Goal: Task Accomplishment & Management: Manage account settings

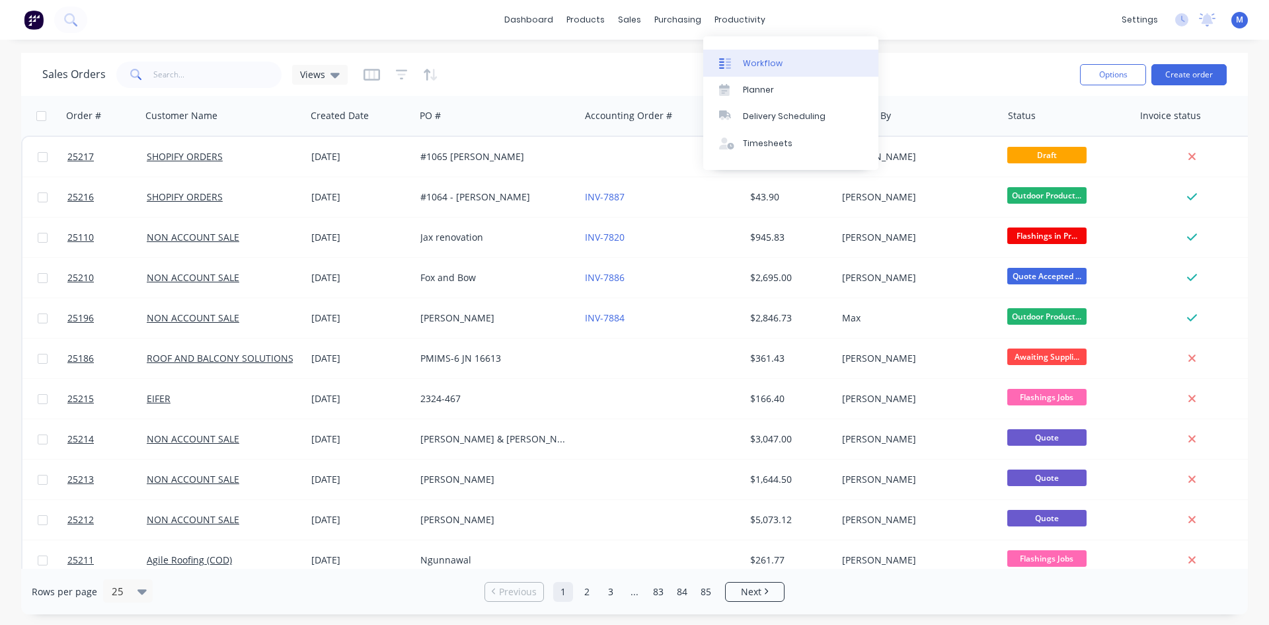
click at [772, 60] on div "Workflow" at bounding box center [763, 64] width 40 height 12
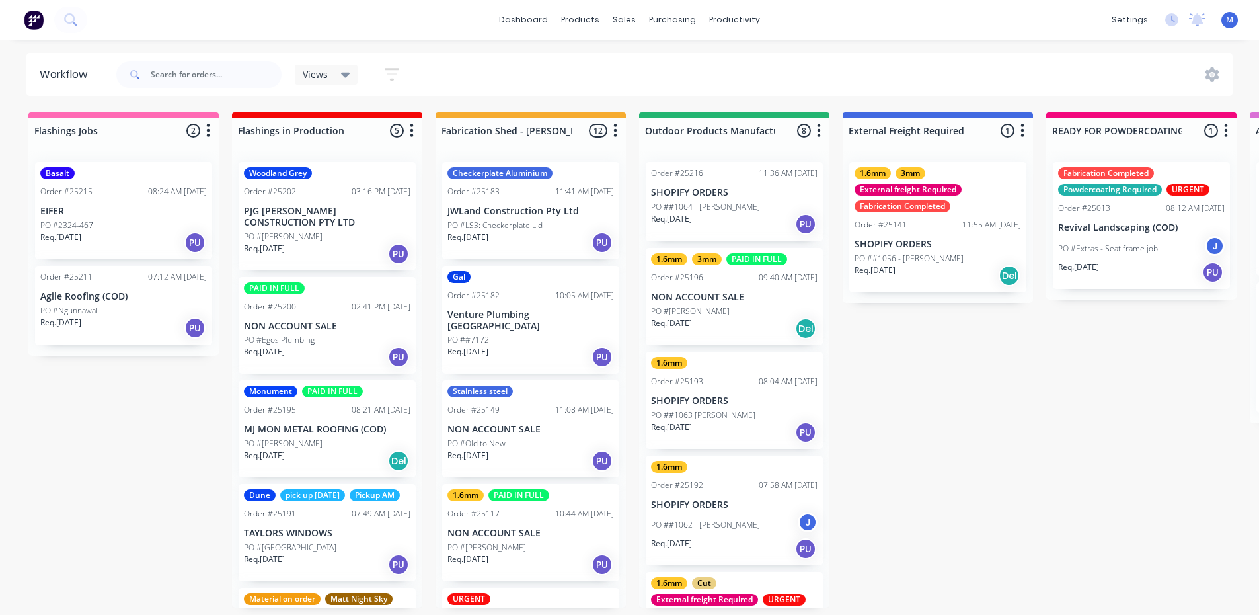
drag, startPoint x: 303, startPoint y: 458, endPoint x: 301, endPoint y: 449, distance: 9.6
click at [372, 539] on div "Mark as Delivered" at bounding box center [381, 539] width 133 height 27
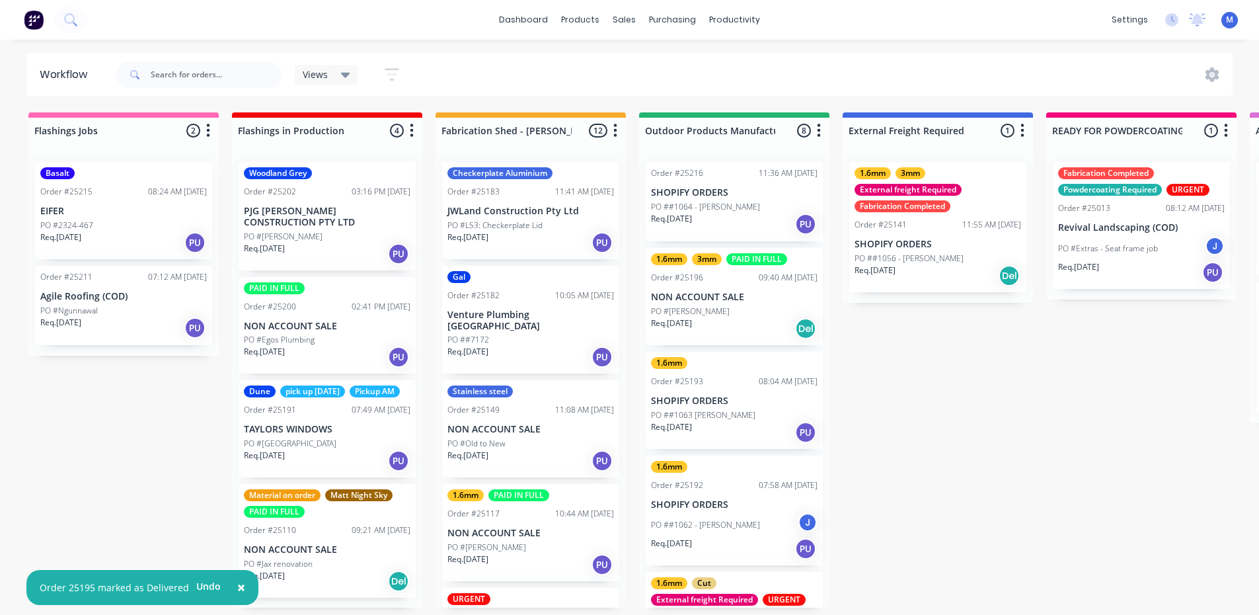
click at [307, 450] on p "PO #[GEOGRAPHIC_DATA]" at bounding box center [290, 444] width 93 height 12
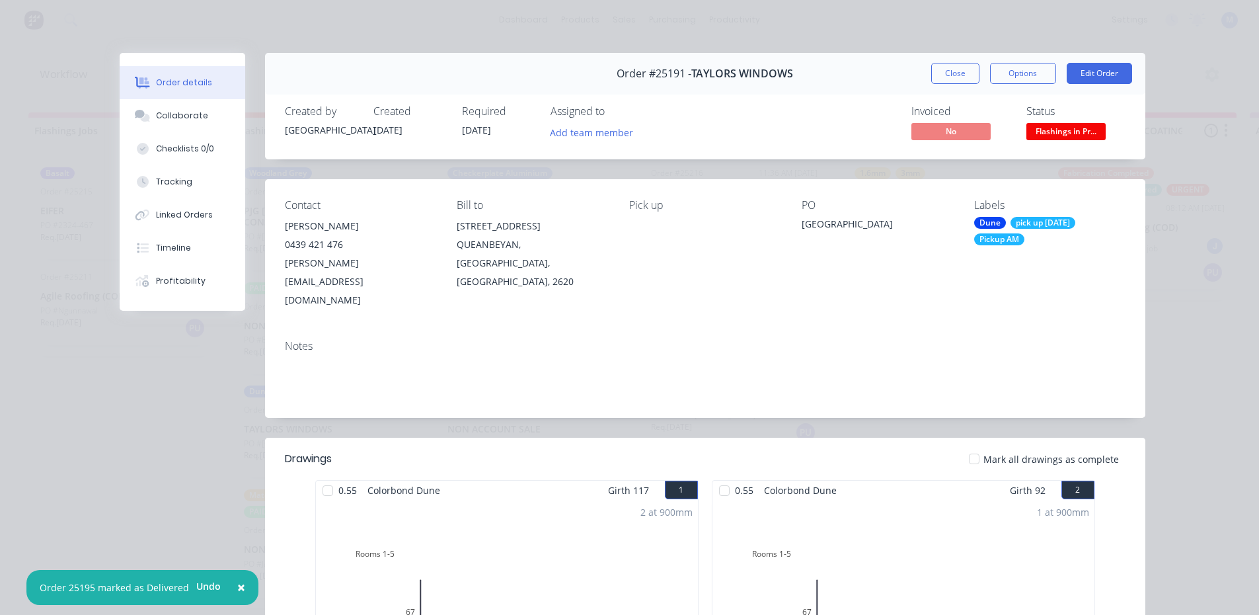
click at [1050, 133] on span "Flashings in Pr..." at bounding box center [1066, 131] width 79 height 17
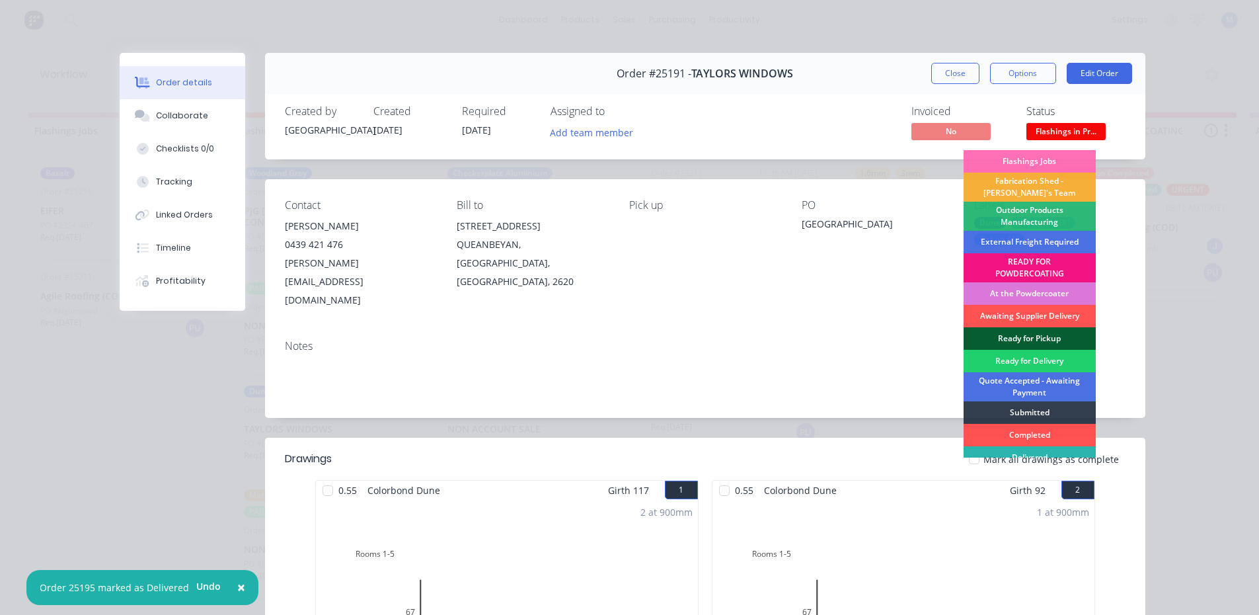
click at [1044, 336] on div "Ready for Pickup" at bounding box center [1030, 338] width 132 height 22
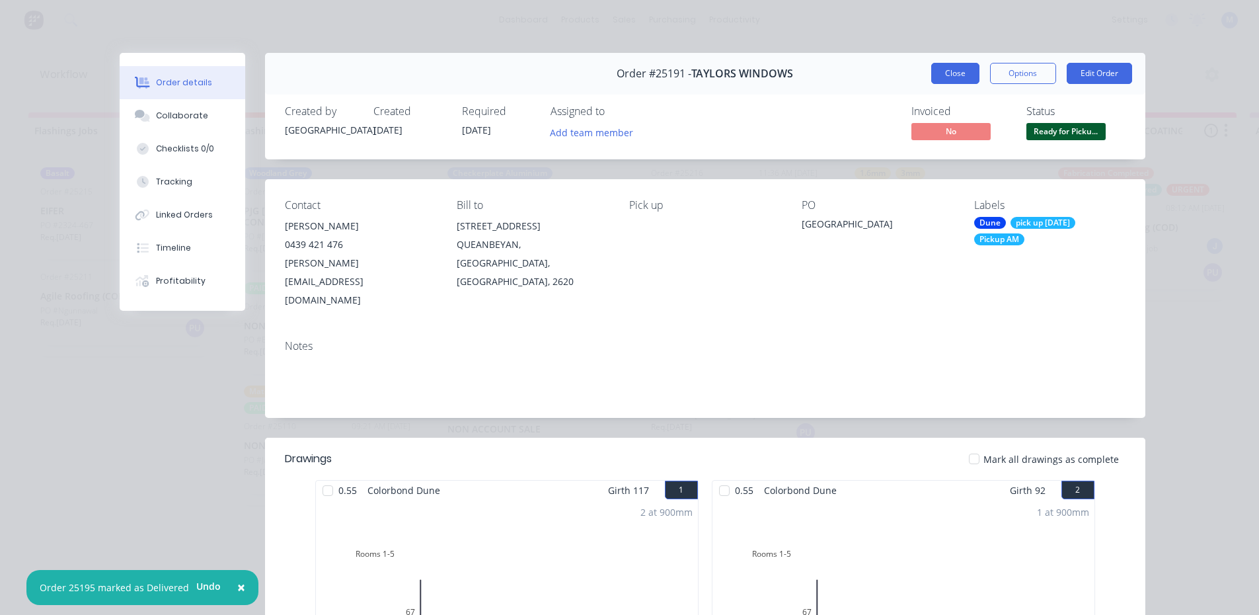
click at [954, 70] on button "Close" at bounding box center [956, 73] width 48 height 21
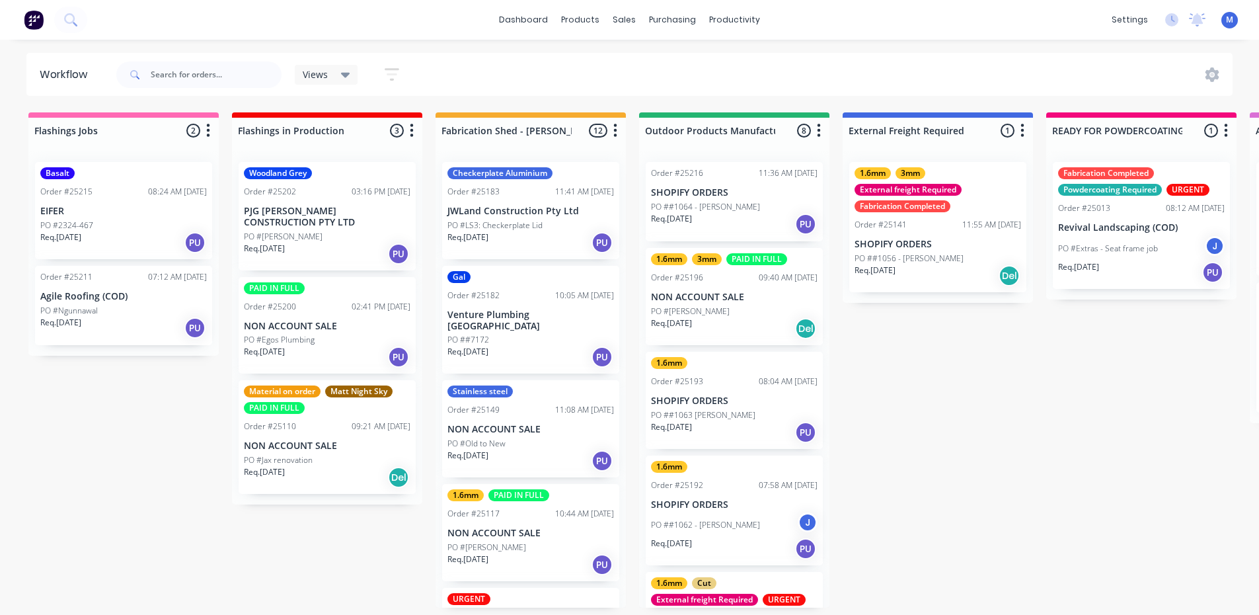
click at [113, 317] on div "Req. [DATE] PU" at bounding box center [123, 328] width 167 height 22
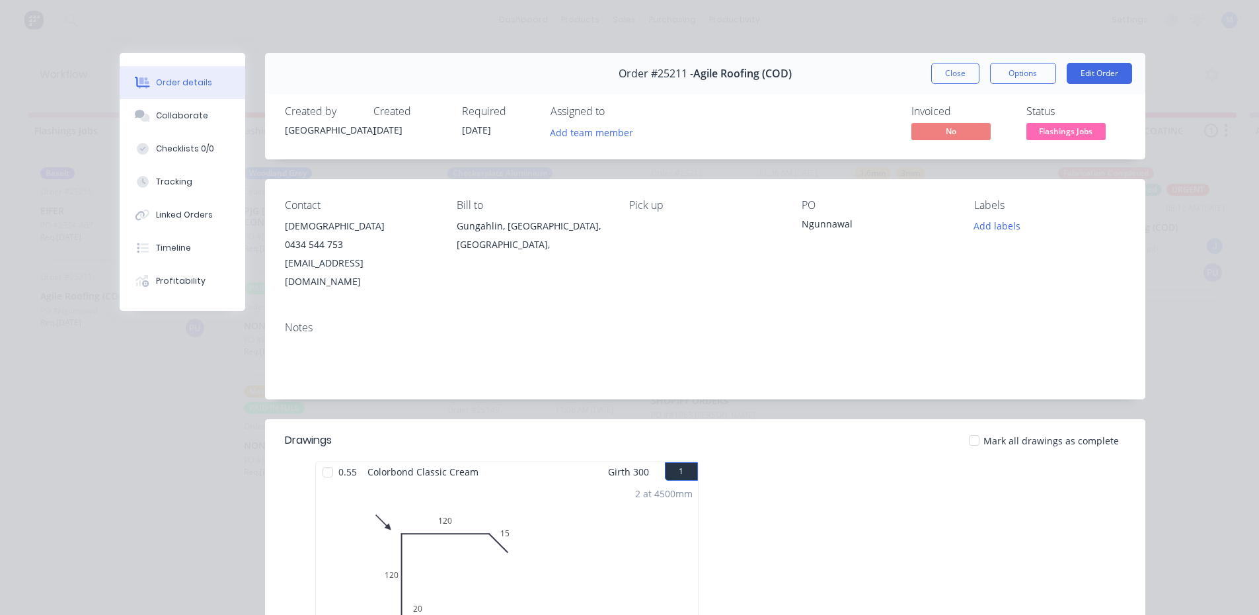
click at [1062, 136] on span "Flashings Jobs" at bounding box center [1066, 131] width 79 height 17
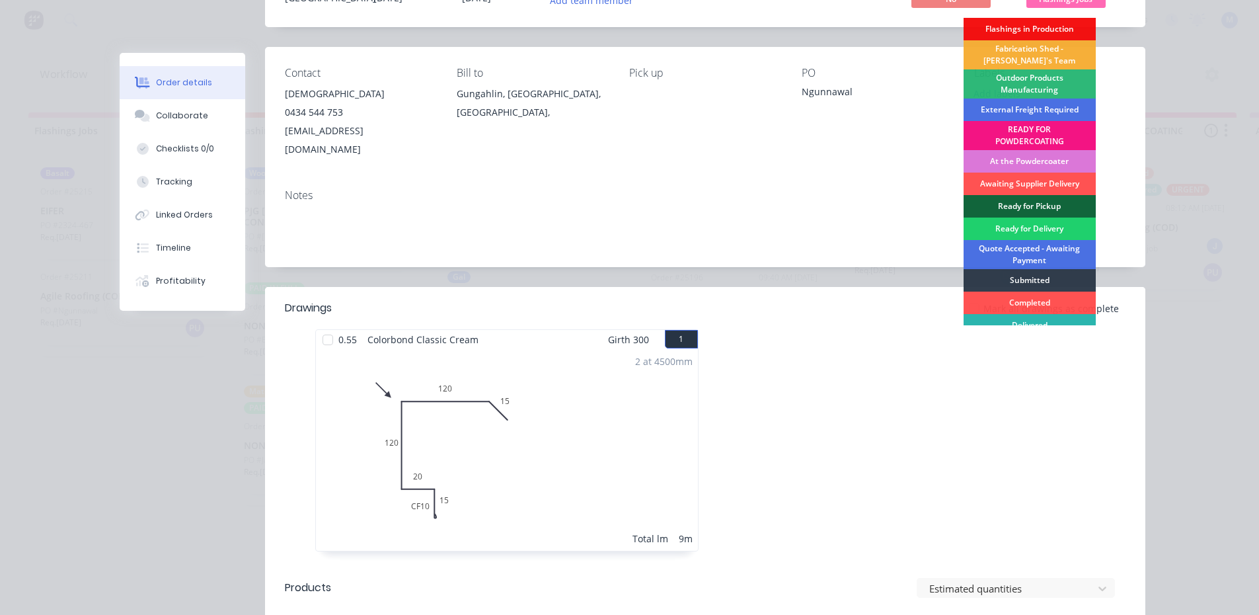
scroll to position [66, 0]
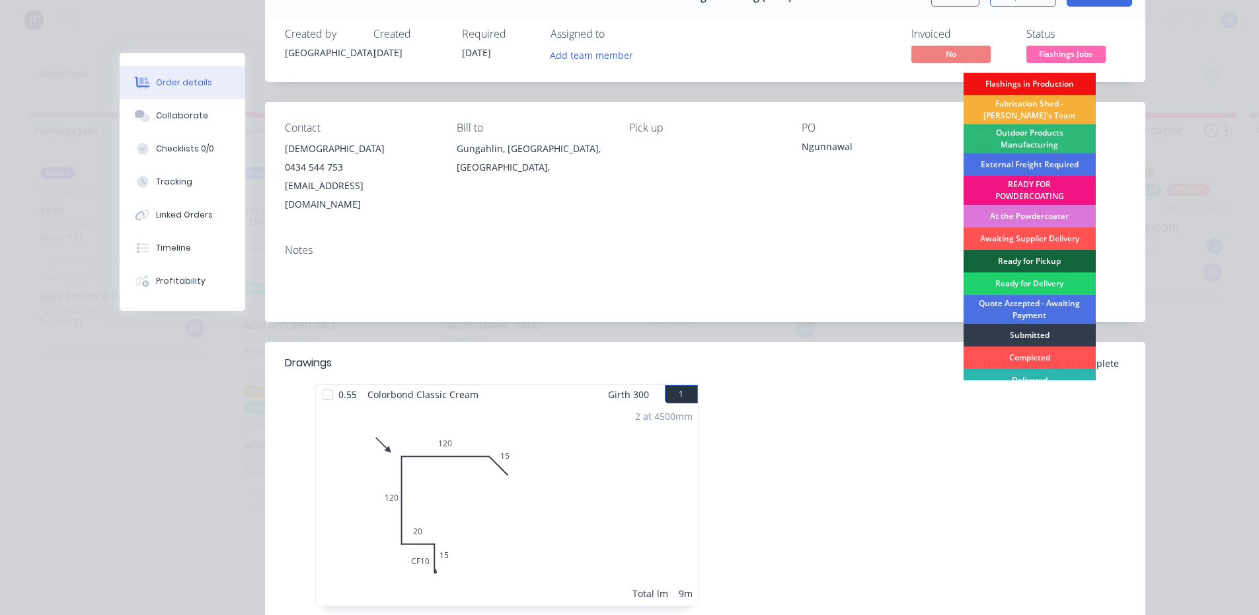
click at [1148, 147] on div "Order details Collaborate Checklists 0/0 Tracking Linked Orders Timeline Profit…" at bounding box center [630, 537] width 1058 height 1122
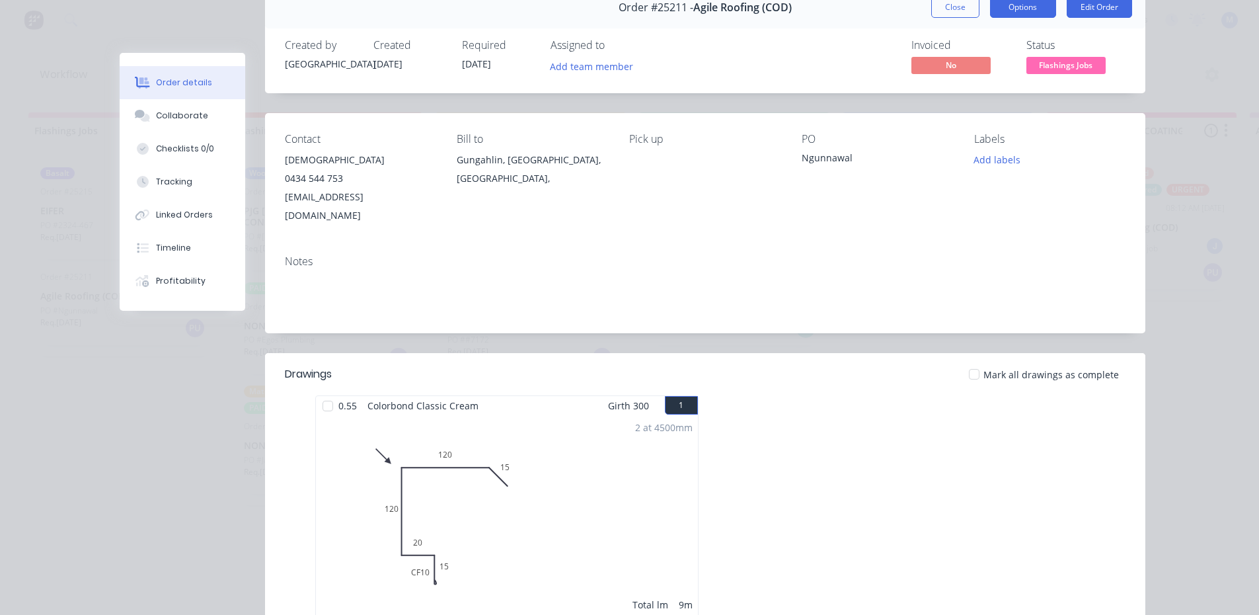
click at [1006, 6] on button "Options" at bounding box center [1023, 7] width 66 height 21
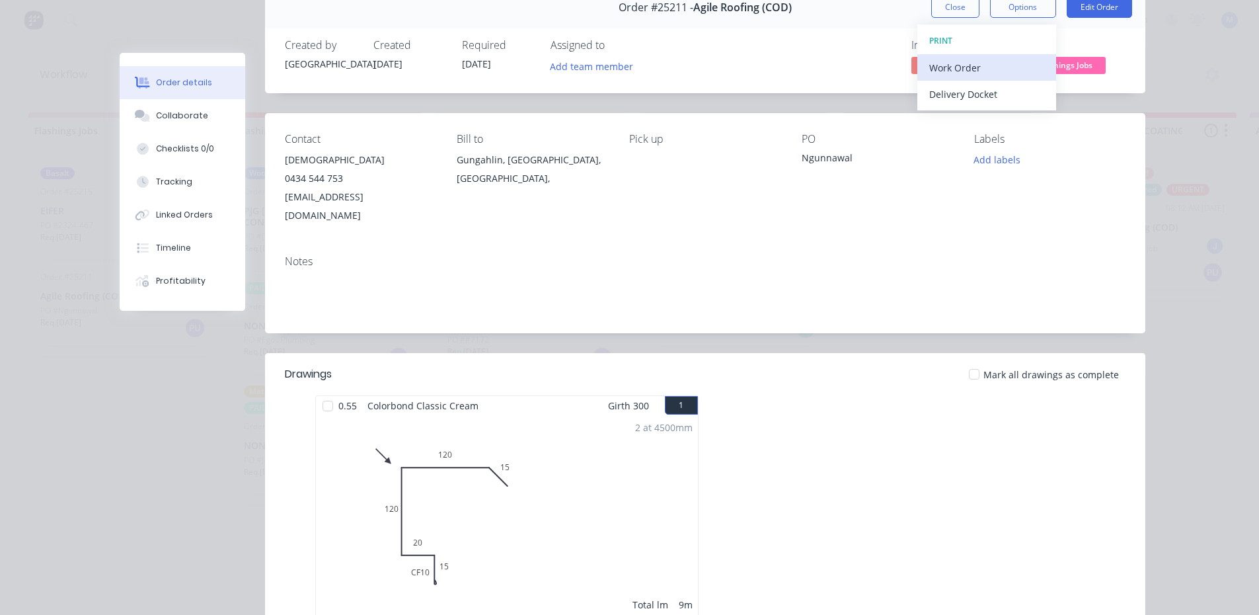
click at [993, 65] on div "Work Order" at bounding box center [987, 67] width 115 height 19
click at [1011, 97] on div "Standard" at bounding box center [987, 94] width 115 height 19
click at [956, 9] on button "Close" at bounding box center [956, 7] width 48 height 21
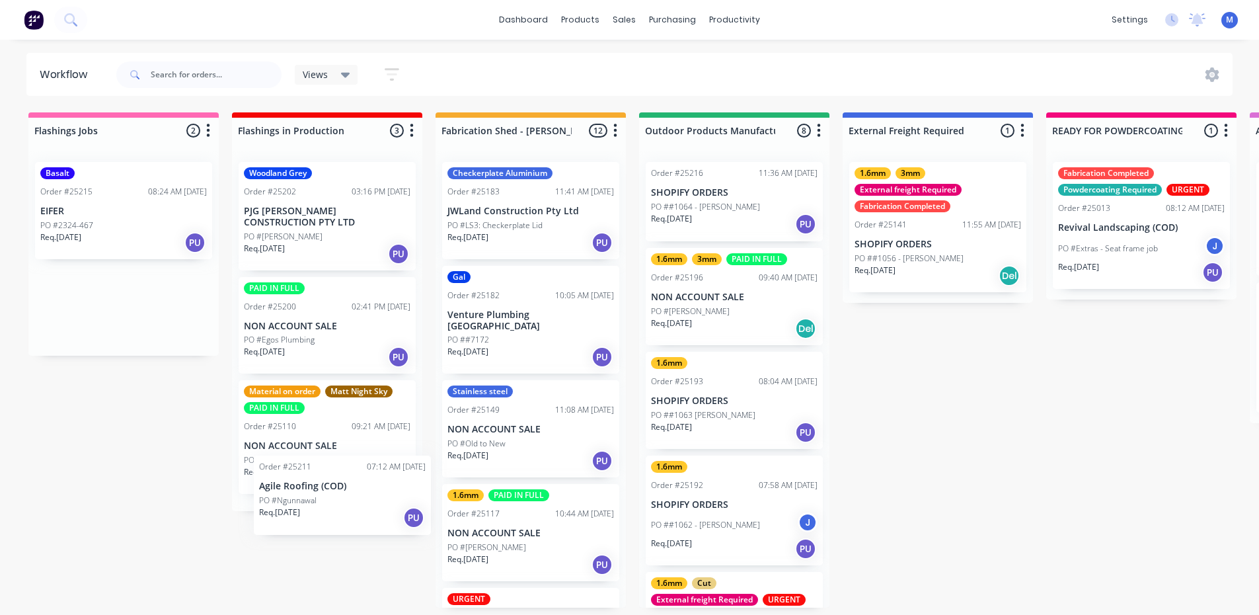
scroll to position [3, 0]
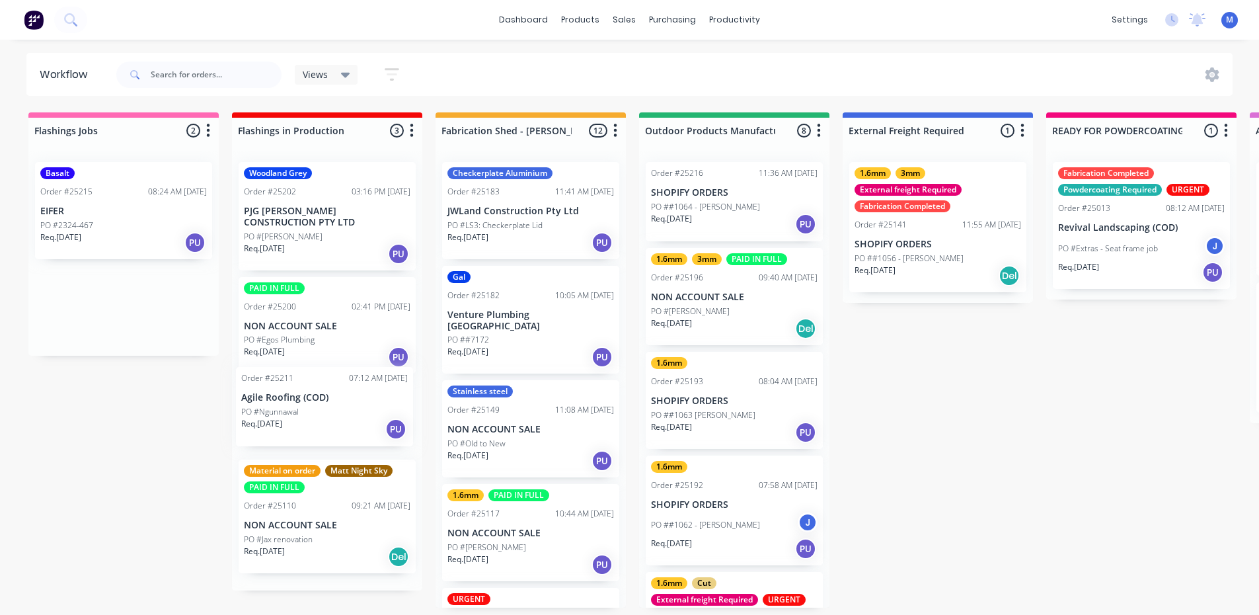
drag, startPoint x: 111, startPoint y: 317, endPoint x: 314, endPoint y: 421, distance: 228.3
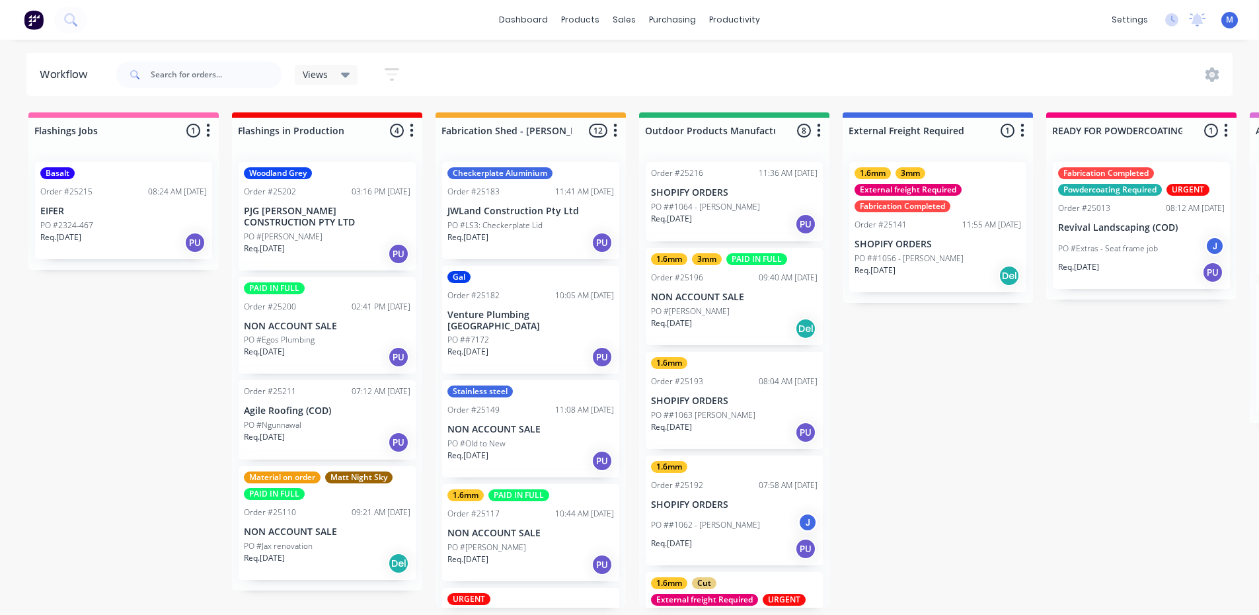
click at [100, 214] on div "Basalt Order #25215 08:24 AM [DATE] EIFER PO #2324-467 Req. [DATE] PU" at bounding box center [123, 210] width 177 height 97
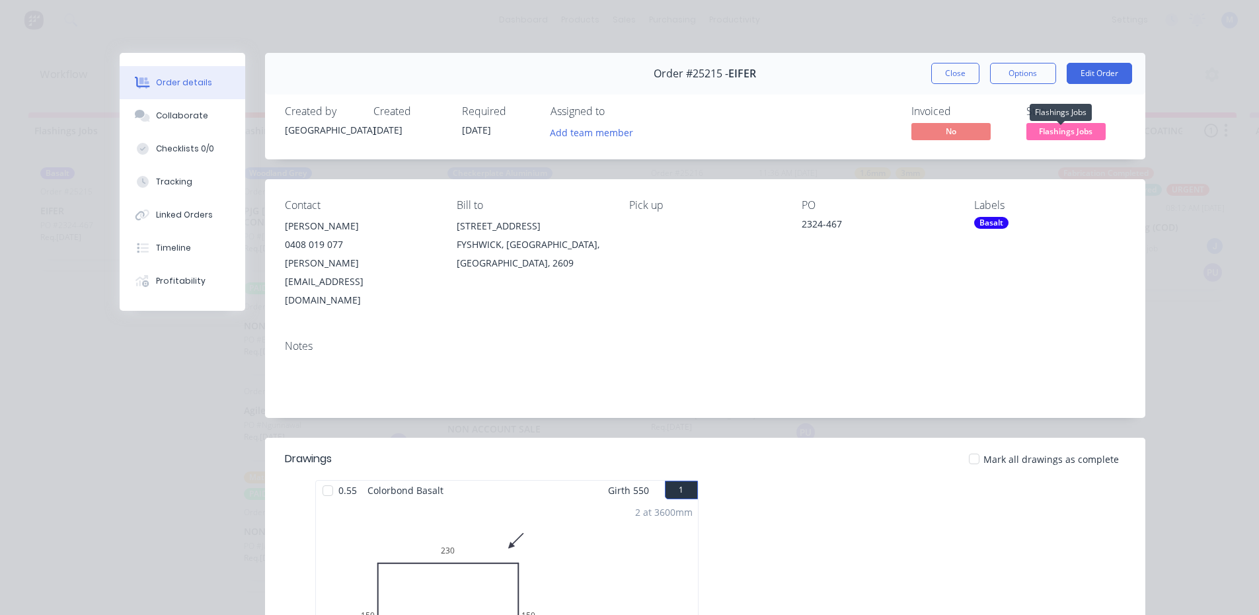
click at [1053, 131] on span "Flashings Jobs" at bounding box center [1066, 131] width 79 height 17
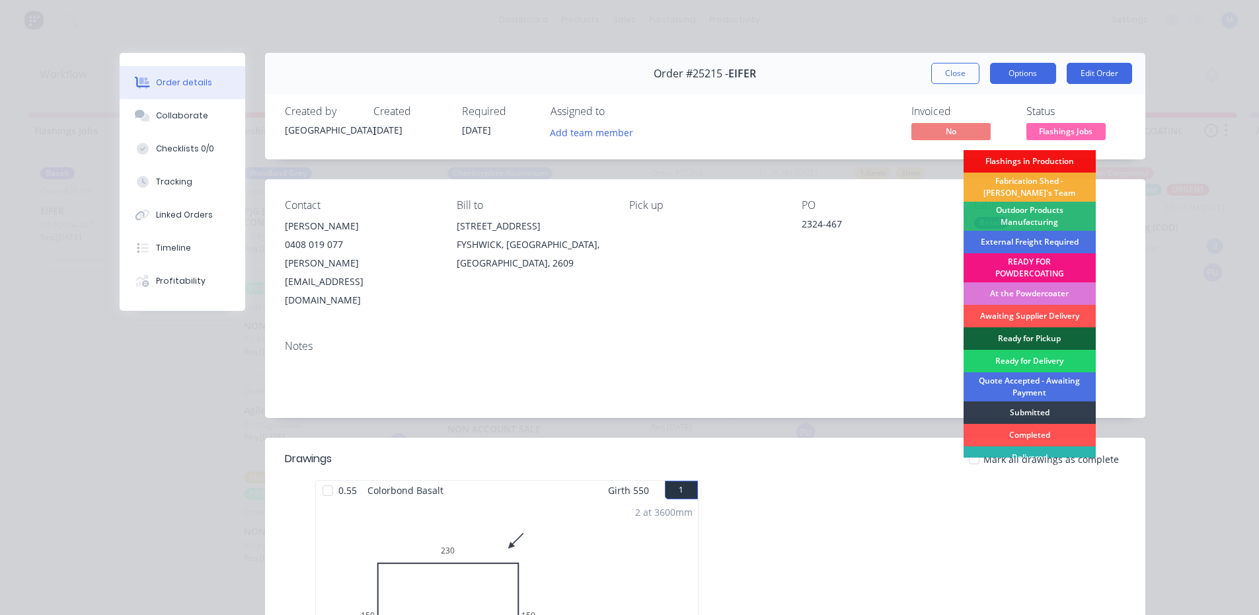
click at [1009, 70] on button "Options" at bounding box center [1023, 73] width 66 height 21
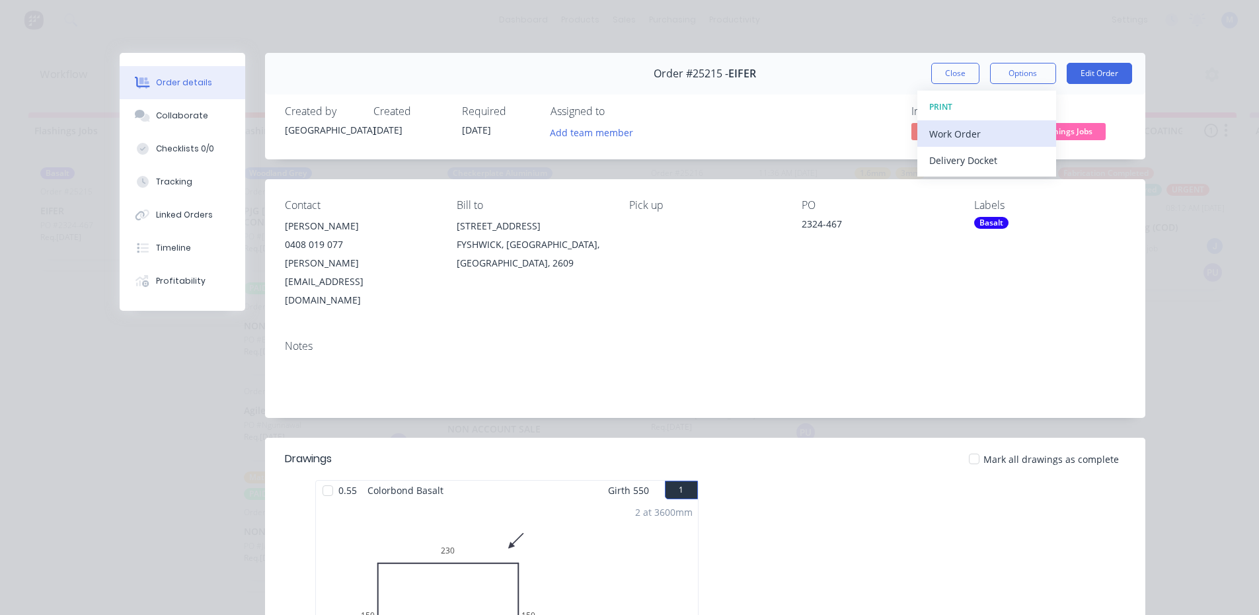
click at [1012, 134] on div "Work Order" at bounding box center [987, 133] width 115 height 19
click at [1009, 161] on div "Standard" at bounding box center [987, 160] width 115 height 19
